Goal: Find specific page/section: Find specific page/section

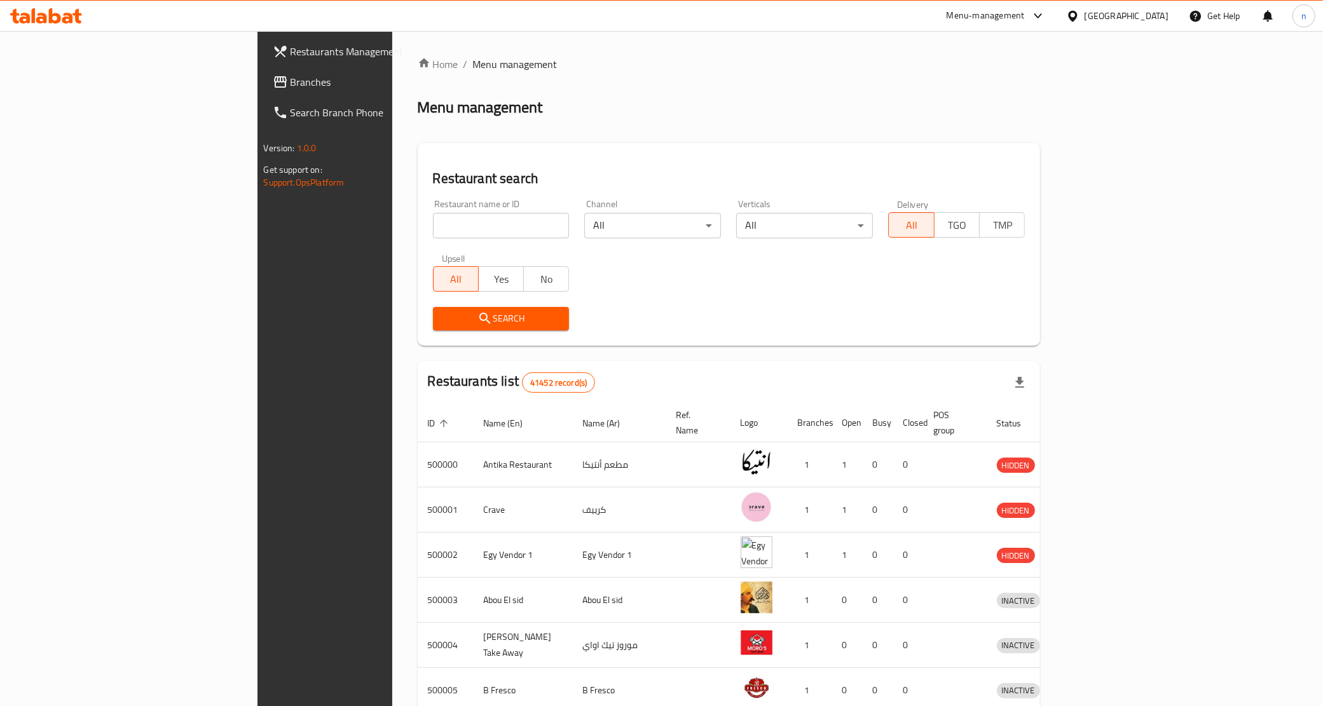
click at [290, 78] on span "Branches" at bounding box center [379, 81] width 178 height 15
click at [433, 226] on input "search" at bounding box center [501, 225] width 137 height 25
paste input "28012"
type input "28012"
click button "Search" at bounding box center [501, 319] width 137 height 24
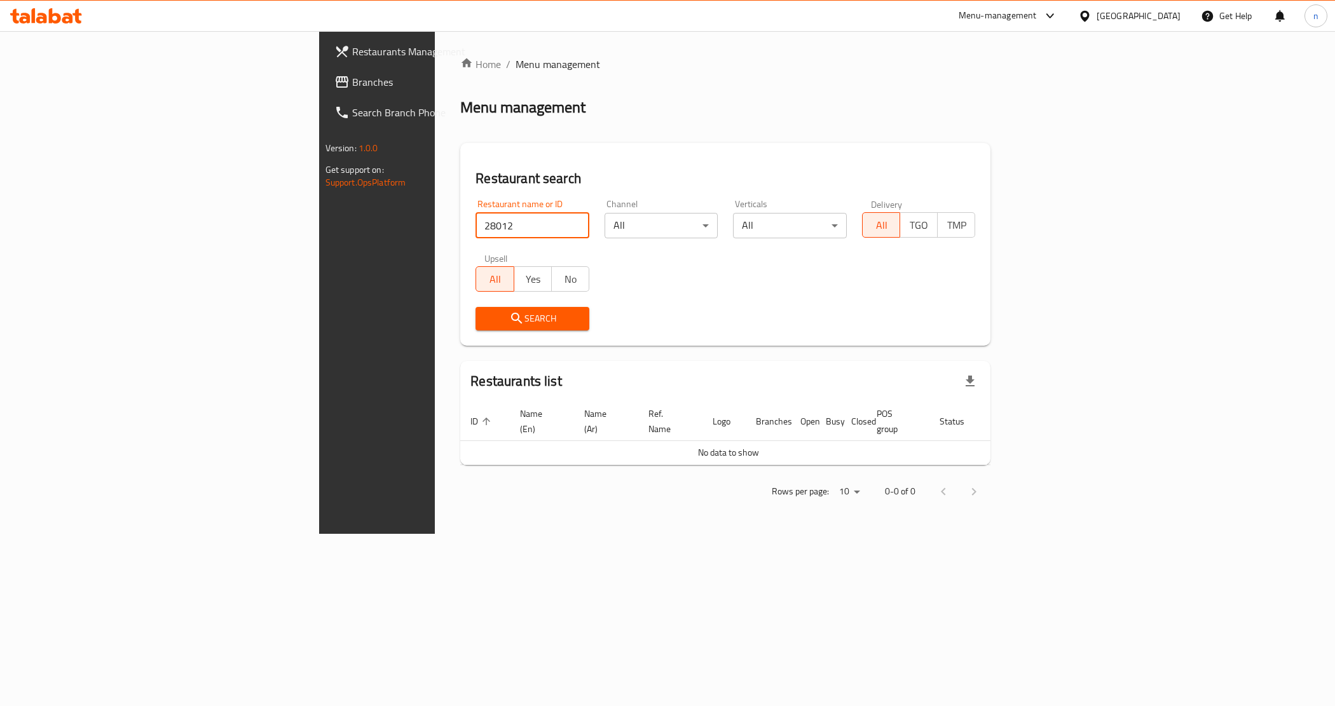
click at [496, 229] on input "28012" at bounding box center [532, 225] width 114 height 25
click at [475, 233] on input "search" at bounding box center [532, 225] width 114 height 25
paste input "28012"
type input "28012"
click at [475, 226] on input "28012" at bounding box center [532, 225] width 114 height 25
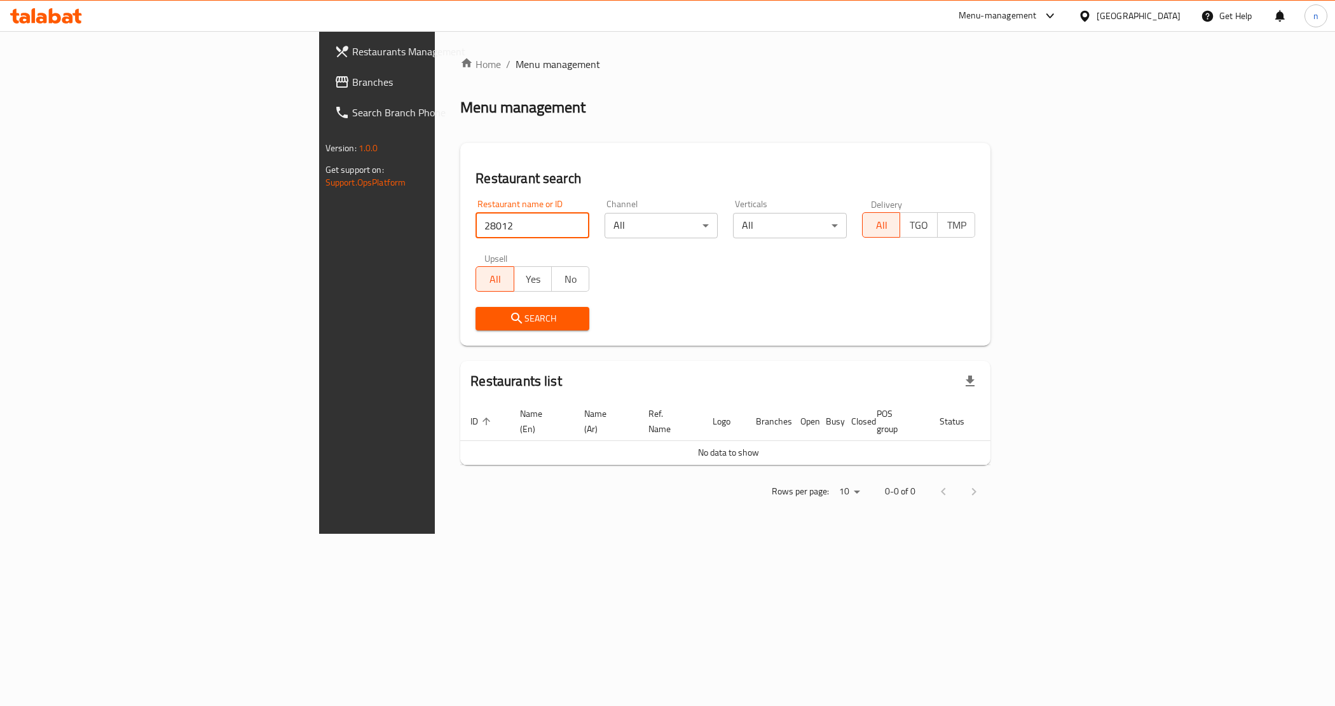
click at [475, 222] on input "28012" at bounding box center [532, 225] width 114 height 25
click button "Search" at bounding box center [532, 319] width 114 height 24
drag, startPoint x: 320, startPoint y: 218, endPoint x: 246, endPoint y: 230, distance: 74.7
click at [435, 230] on div "Home / Menu management Menu management Restaurant search Restaurant name or ID …" at bounding box center [725, 282] width 581 height 503
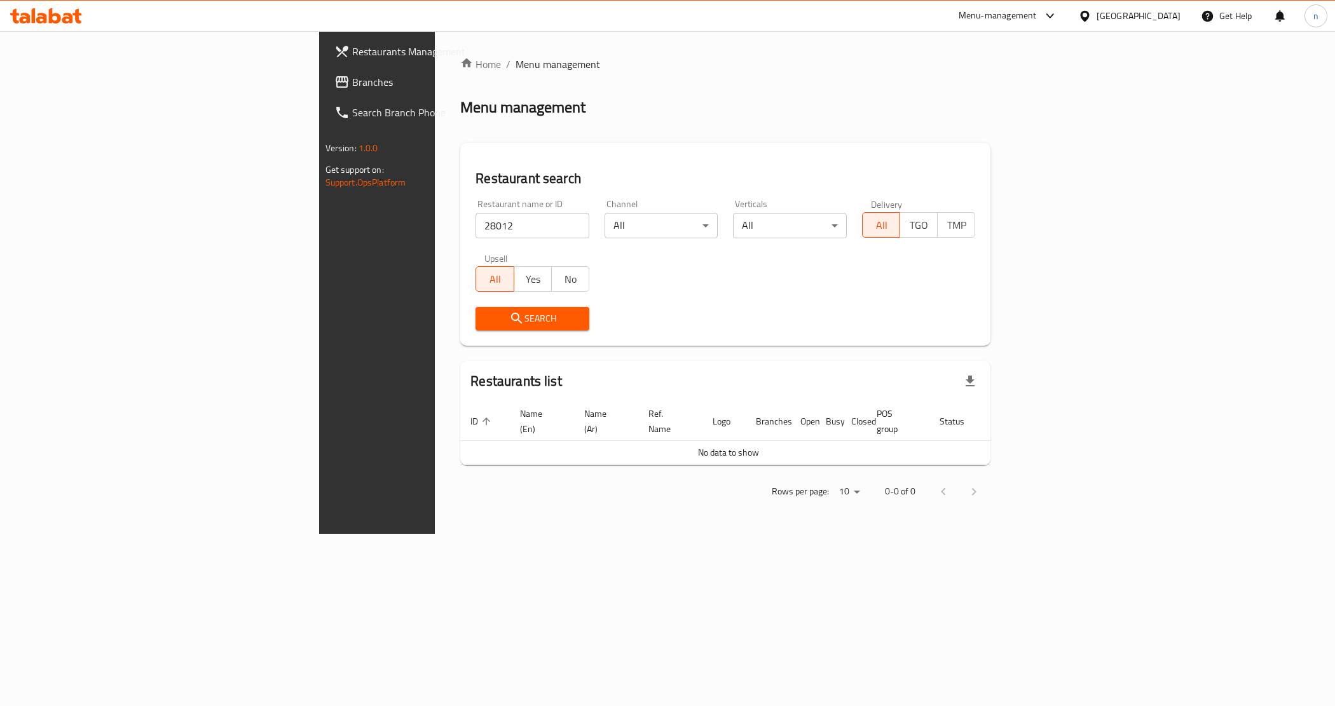
click at [1089, 17] on icon at bounding box center [1084, 15] width 9 height 11
click at [1069, 331] on div "[GEOGRAPHIC_DATA]" at bounding box center [1043, 333] width 84 height 14
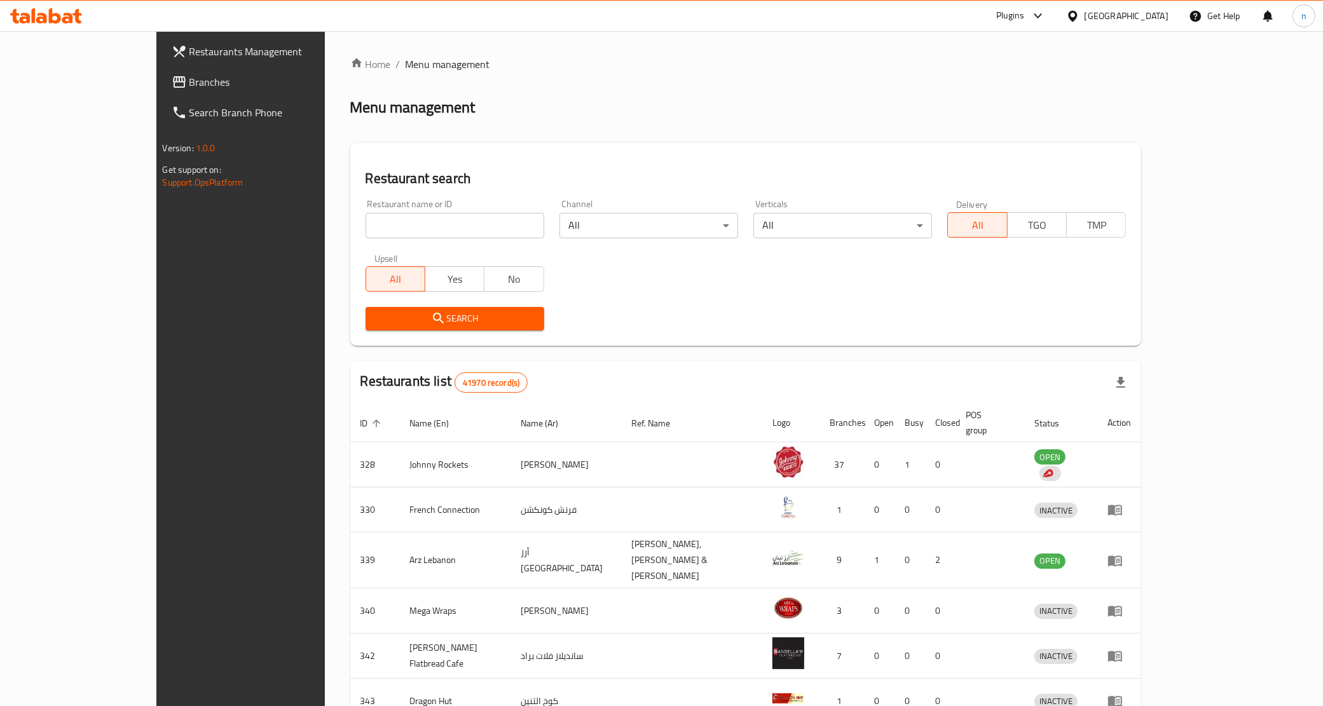
click at [468, 221] on input "search" at bounding box center [454, 225] width 179 height 25
paste input "28012"
type input "28012"
click button "Search" at bounding box center [454, 319] width 179 height 24
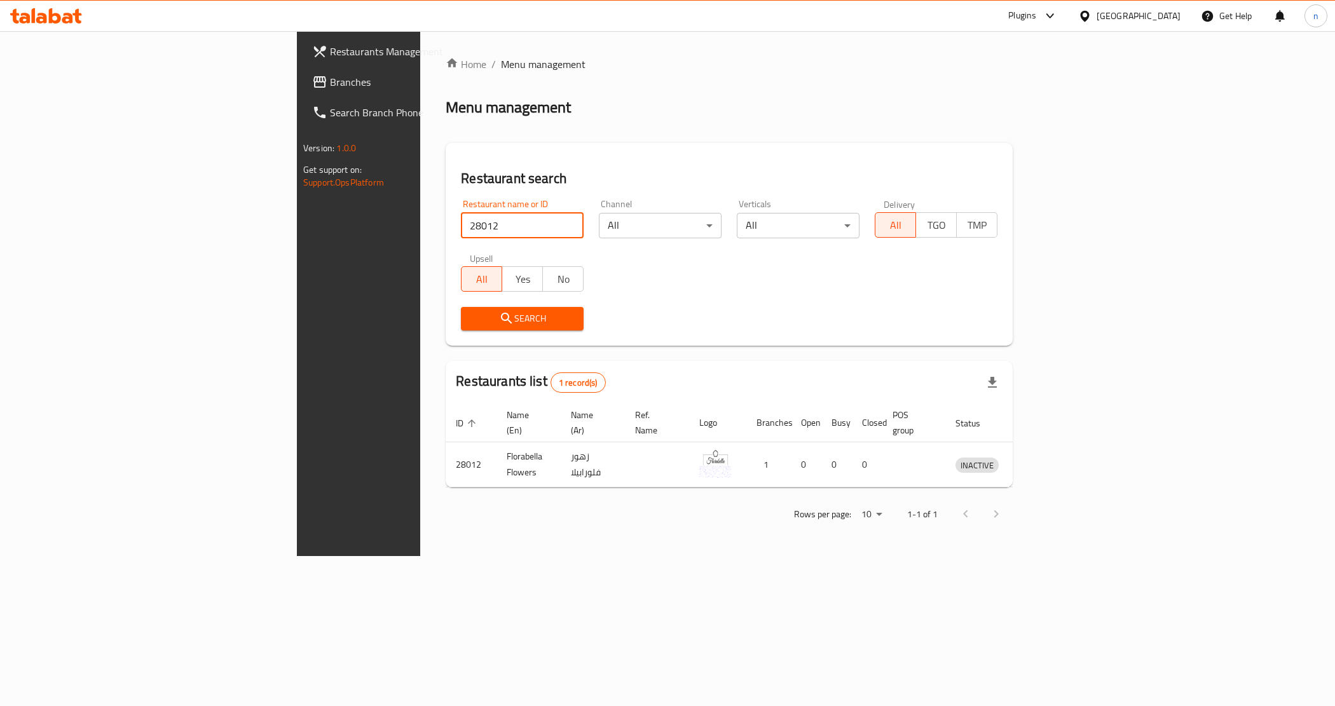
click at [330, 51] on span "Restaurants Management" at bounding box center [420, 51] width 180 height 15
